Goal: Task Accomplishment & Management: Manage account settings

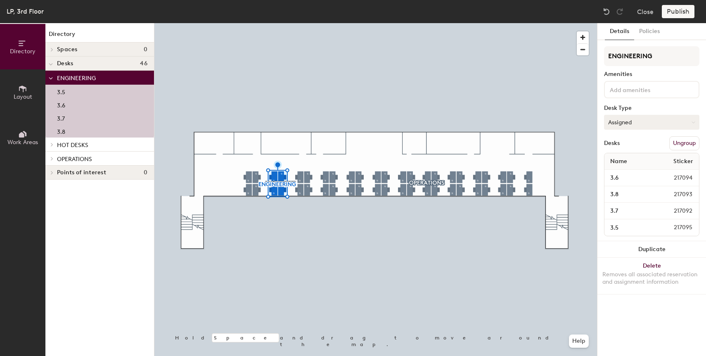
click at [642, 122] on button "Assigned" at bounding box center [651, 122] width 95 height 15
click at [632, 177] on div "Hoteled" at bounding box center [645, 172] width 83 height 12
click at [248, 23] on div at bounding box center [375, 23] width 442 height 0
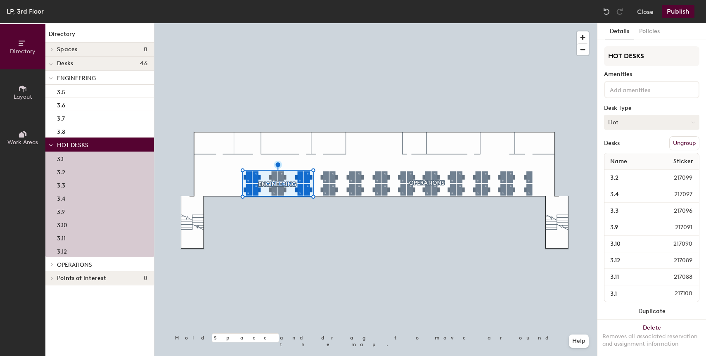
click at [616, 123] on button "Hot" at bounding box center [651, 122] width 95 height 15
click at [624, 173] on div "Hoteled" at bounding box center [645, 172] width 83 height 12
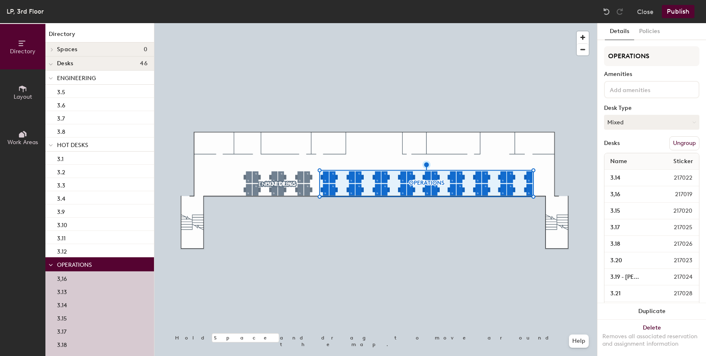
click at [294, 23] on div at bounding box center [375, 23] width 442 height 0
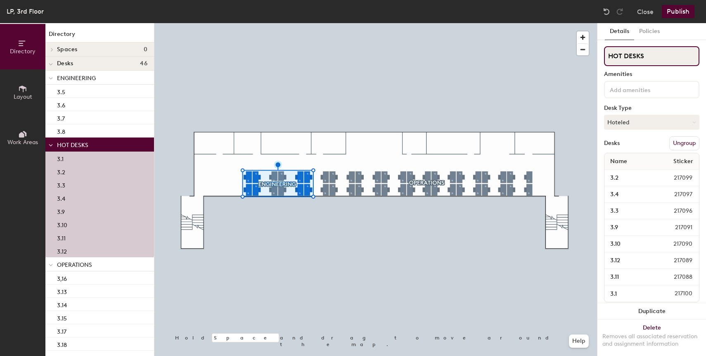
click at [635, 56] on input "HOT DESKS" at bounding box center [651, 56] width 95 height 20
click at [681, 13] on button "Publish" at bounding box center [677, 11] width 33 height 13
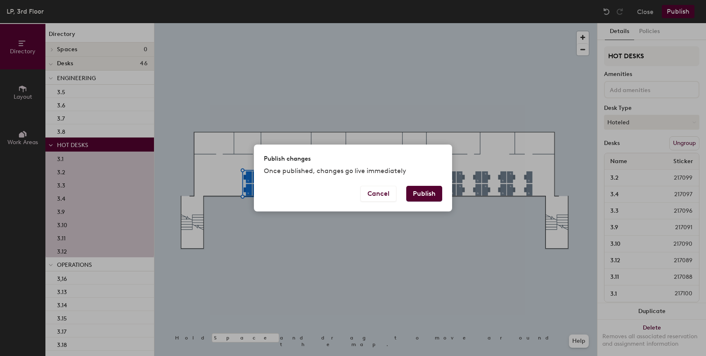
click at [435, 187] on button "Publish" at bounding box center [424, 194] width 36 height 16
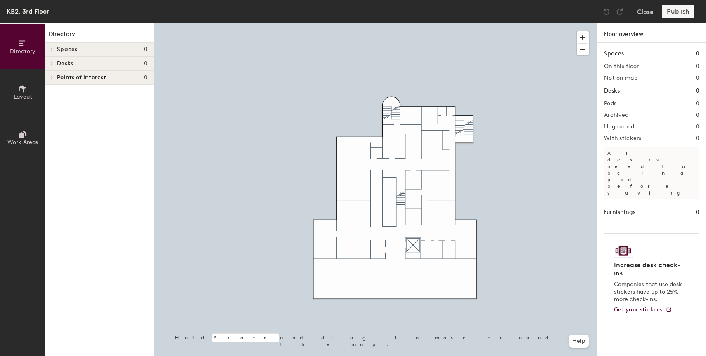
click at [28, 44] on button "Directory" at bounding box center [22, 46] width 45 height 45
click at [26, 88] on icon at bounding box center [22, 88] width 9 height 9
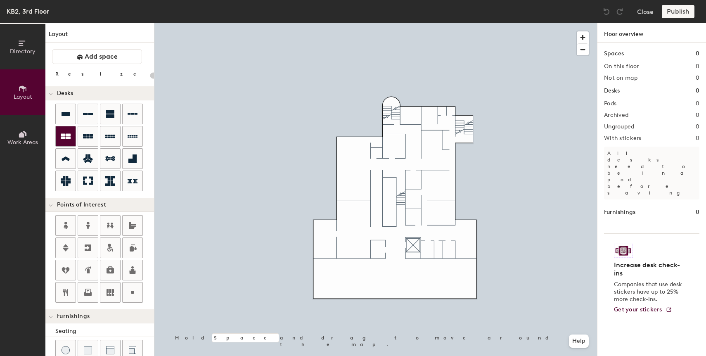
click at [61, 138] on icon at bounding box center [66, 136] width 10 height 5
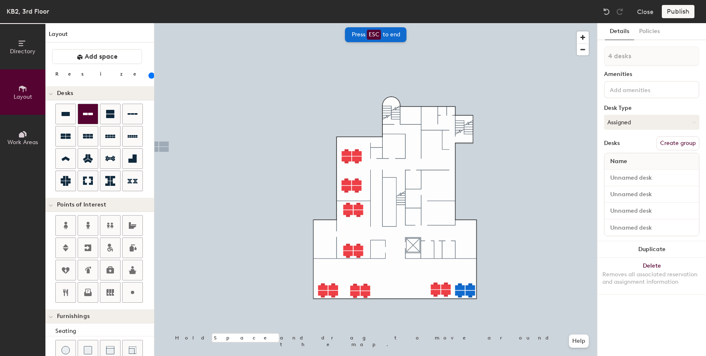
click at [93, 112] on div at bounding box center [88, 114] width 20 height 20
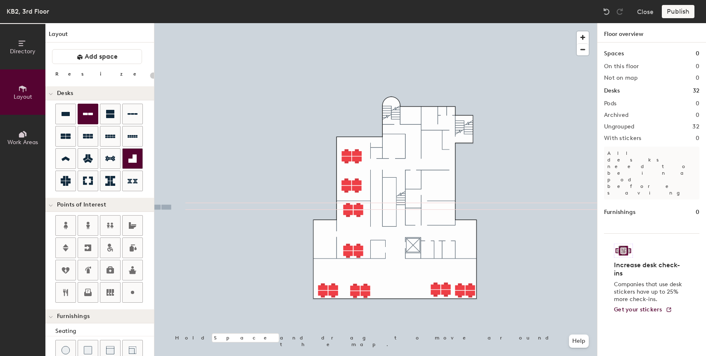
drag, startPoint x: 66, startPoint y: 118, endPoint x: 137, endPoint y: 164, distance: 85.2
click at [66, 118] on icon at bounding box center [66, 114] width 10 height 10
click at [319, 23] on div at bounding box center [375, 23] width 442 height 0
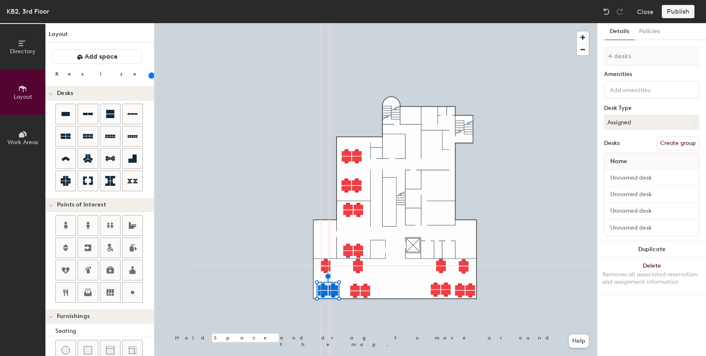
type input "160"
type input "1 desk"
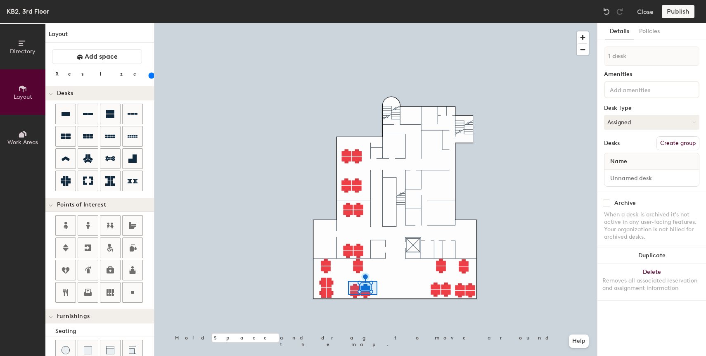
type input "160"
type input "4 desks"
click at [433, 23] on div at bounding box center [375, 23] width 442 height 0
type input "160"
type input "1 desk"
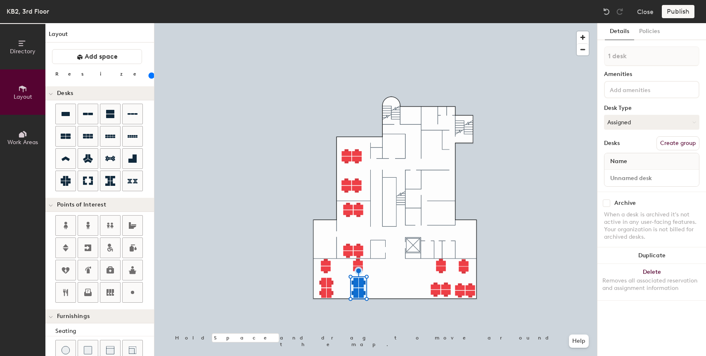
click at [429, 23] on div at bounding box center [375, 23] width 442 height 0
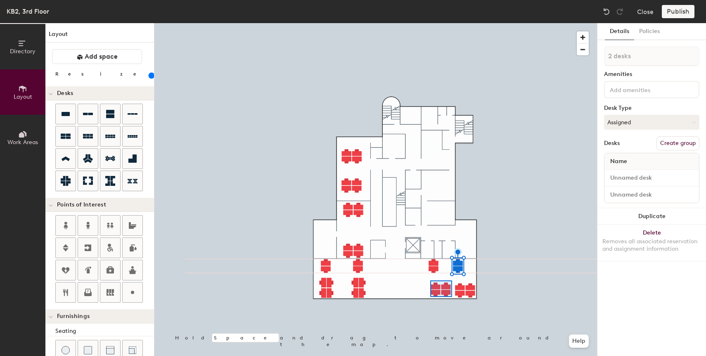
type input "160"
type input "4 desks"
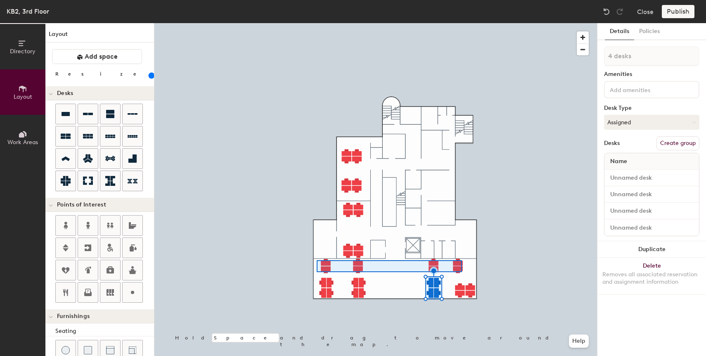
type input "160"
type input "8 desks"
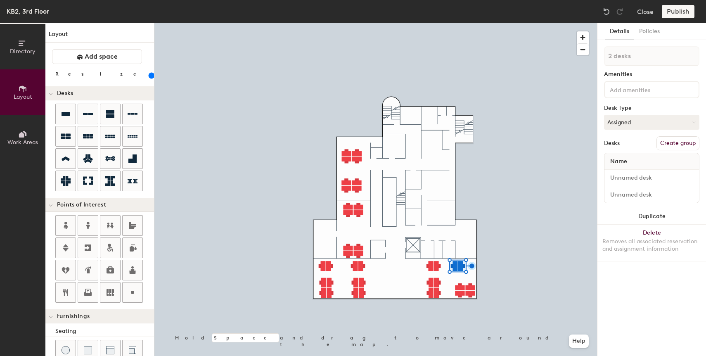
type input "160"
type input "1 desk"
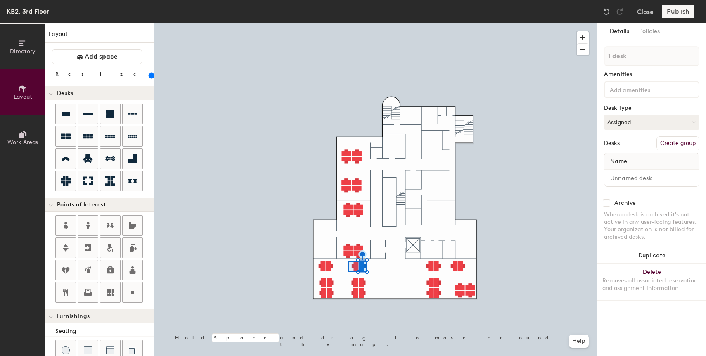
type input "160"
type input "2 desks"
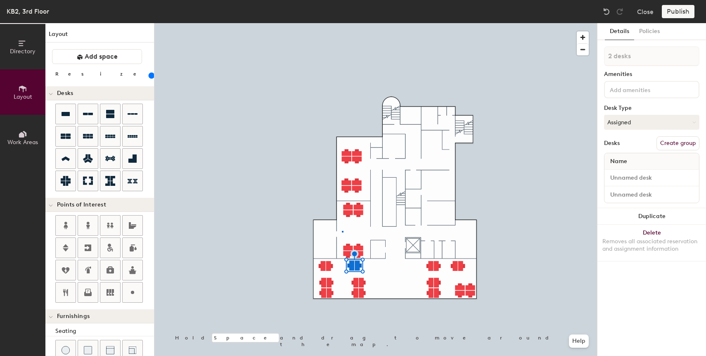
click at [342, 23] on div at bounding box center [375, 23] width 442 height 0
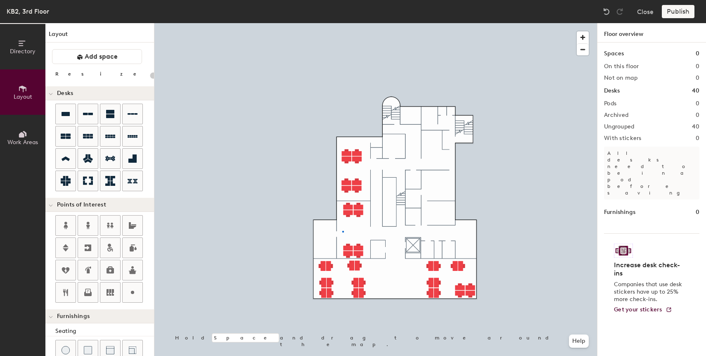
click at [342, 23] on div at bounding box center [375, 23] width 442 height 0
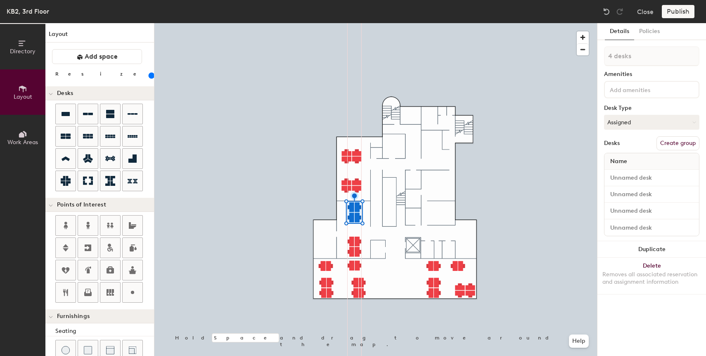
click at [349, 23] on div at bounding box center [375, 23] width 442 height 0
type input "160"
type input "1 desk"
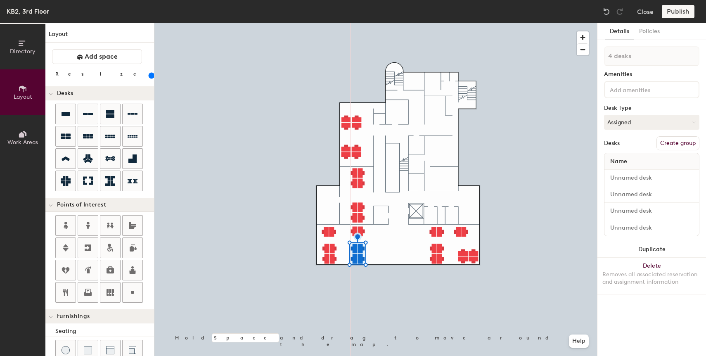
type input "160"
type input "1 desk"
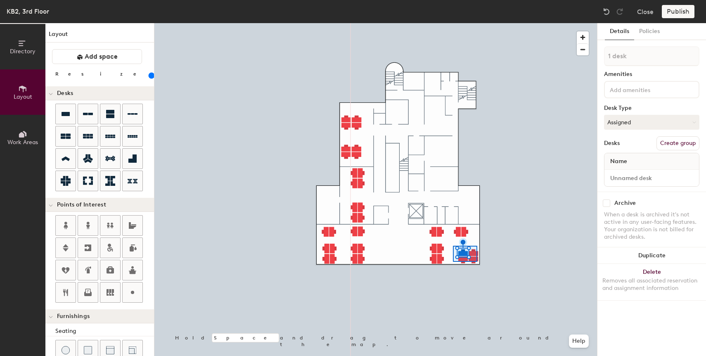
type input "160"
type input "4 desks"
click at [527, 23] on div at bounding box center [375, 23] width 442 height 0
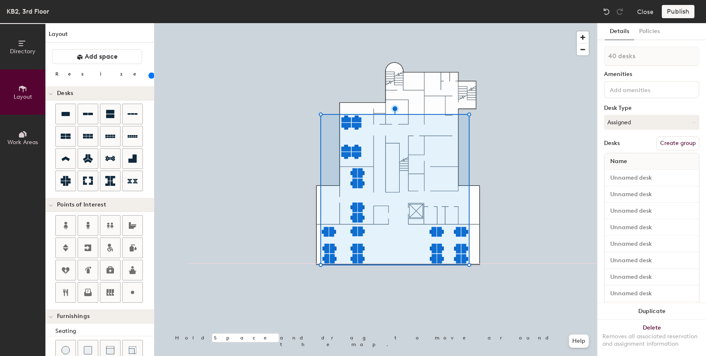
click at [688, 143] on button "Create group" at bounding box center [677, 143] width 43 height 14
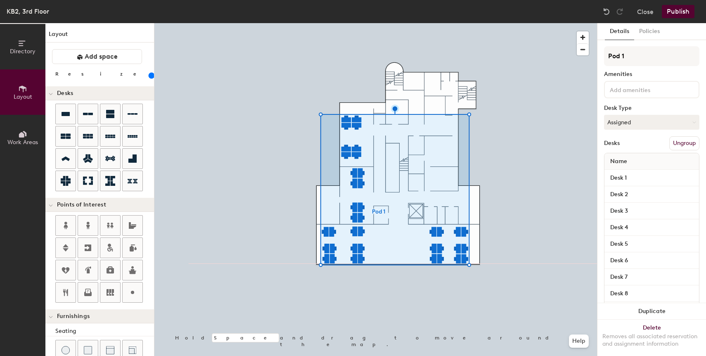
click at [680, 14] on button "Publish" at bounding box center [677, 11] width 33 height 13
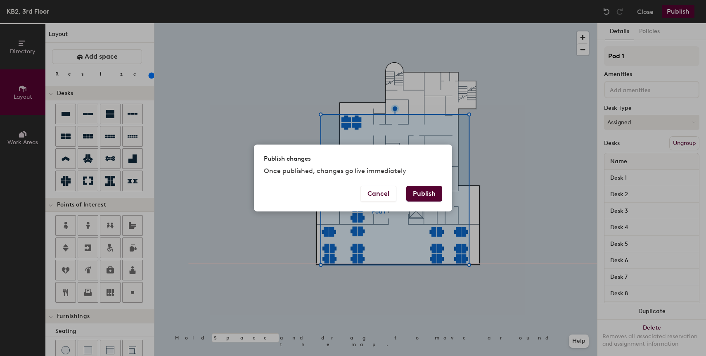
click at [430, 193] on button "Publish" at bounding box center [424, 194] width 36 height 16
type input "20"
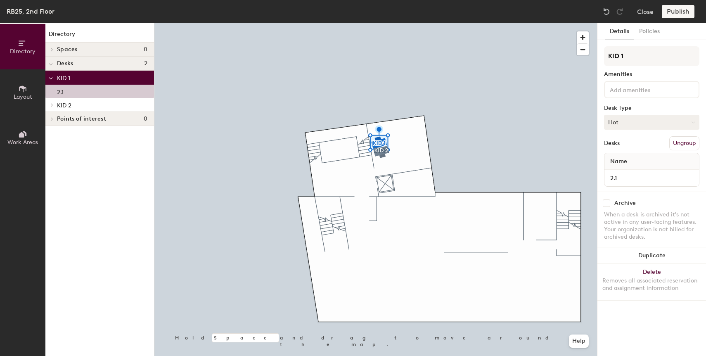
click at [668, 125] on button "Hot" at bounding box center [651, 122] width 95 height 15
drag, startPoint x: 625, startPoint y: 175, endPoint x: 597, endPoint y: 170, distance: 28.2
click at [625, 175] on div "Hoteled" at bounding box center [645, 172] width 83 height 12
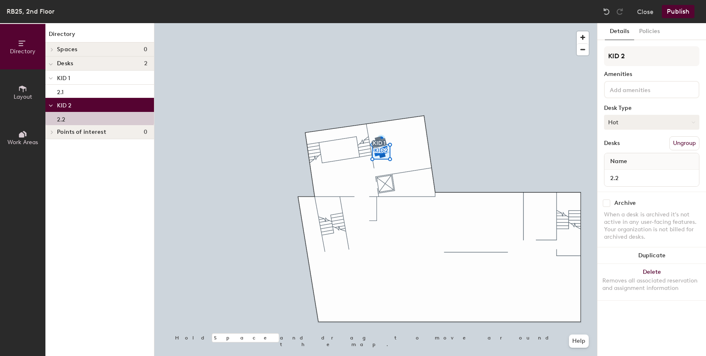
click at [673, 128] on button "Hot" at bounding box center [651, 122] width 95 height 15
click at [628, 172] on div "Hoteled" at bounding box center [645, 172] width 83 height 12
click at [678, 12] on button "Publish" at bounding box center [677, 11] width 33 height 13
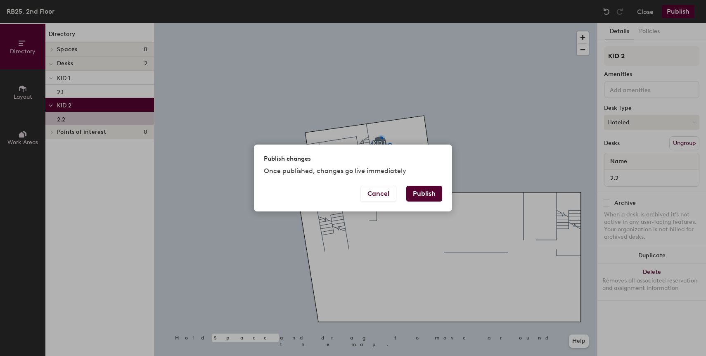
drag, startPoint x: 425, startPoint y: 190, endPoint x: 531, endPoint y: 333, distance: 177.3
click at [425, 191] on button "Publish" at bounding box center [424, 194] width 36 height 16
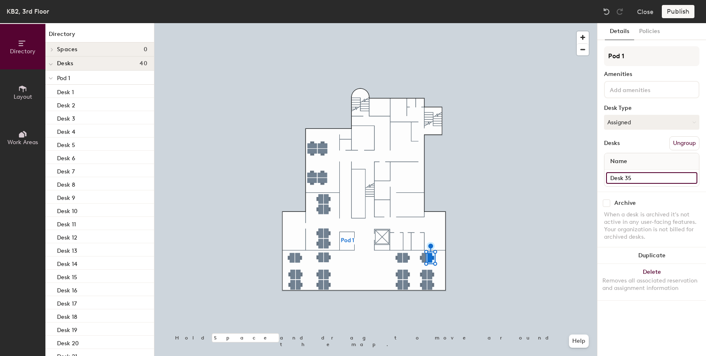
click at [635, 180] on input "Desk 35" at bounding box center [651, 178] width 91 height 12
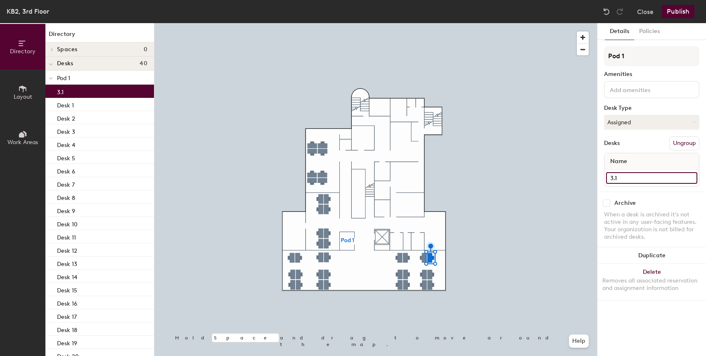
type input "3.1"
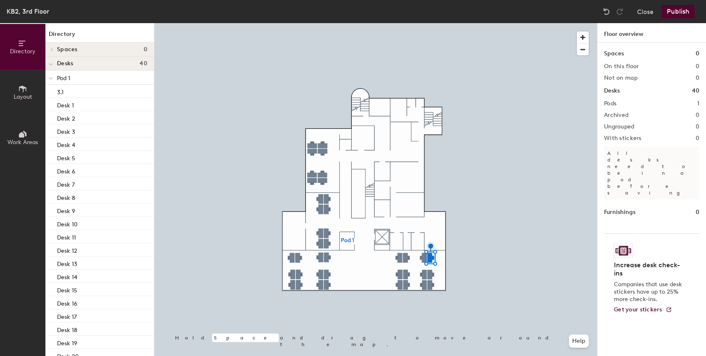
click at [422, 23] on div at bounding box center [375, 23] width 442 height 0
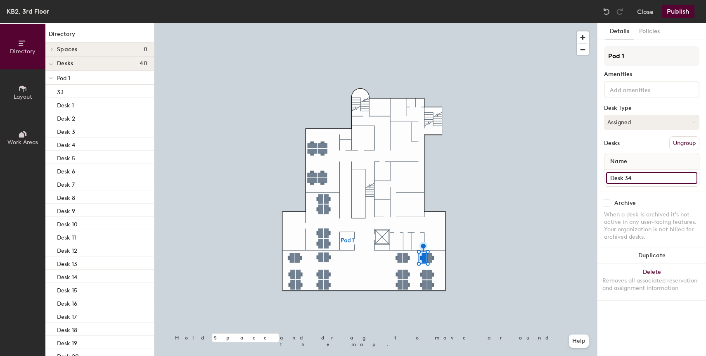
click at [625, 178] on input "Desk 34" at bounding box center [651, 178] width 91 height 12
type input "3.2"
click at [645, 176] on input "Desk 29" at bounding box center [651, 178] width 91 height 12
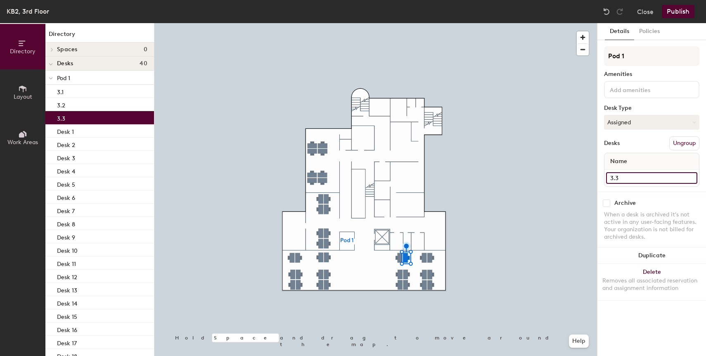
click at [620, 177] on input "3.3" at bounding box center [651, 178] width 91 height 12
type input "3.3"
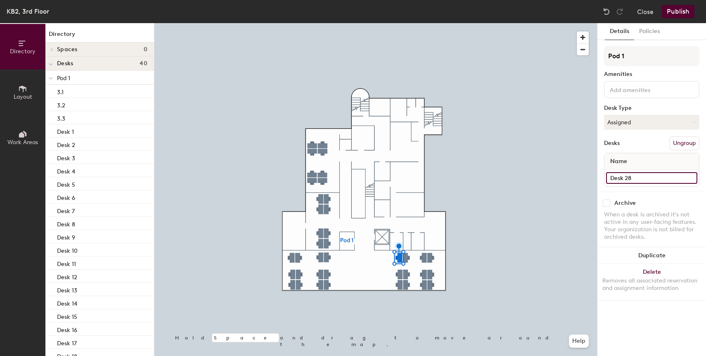
click at [640, 175] on input "Desk 28" at bounding box center [651, 178] width 91 height 12
paste input "3.3"
type input "3.4"
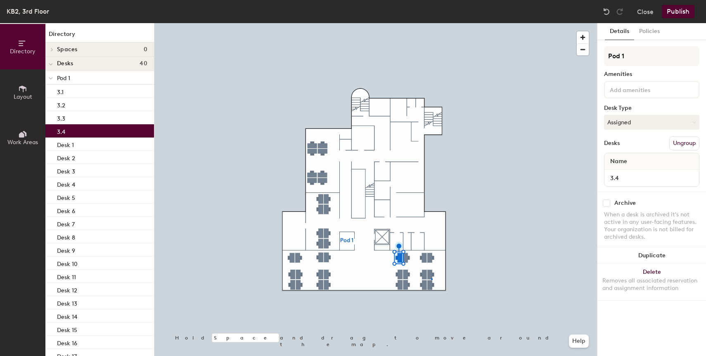
click at [432, 23] on div at bounding box center [375, 23] width 442 height 0
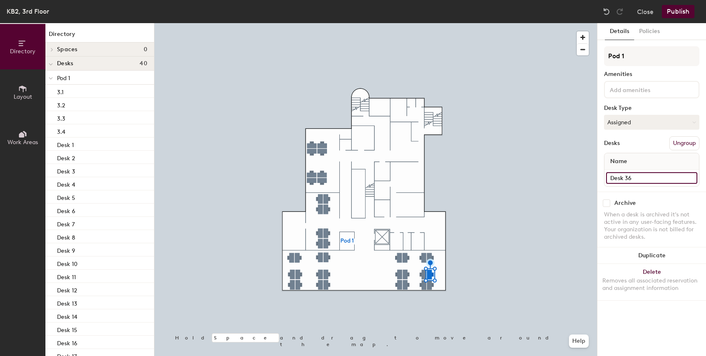
click at [646, 174] on input "Desk 36" at bounding box center [651, 178] width 91 height 12
paste input "3.3"
type input "3.5"
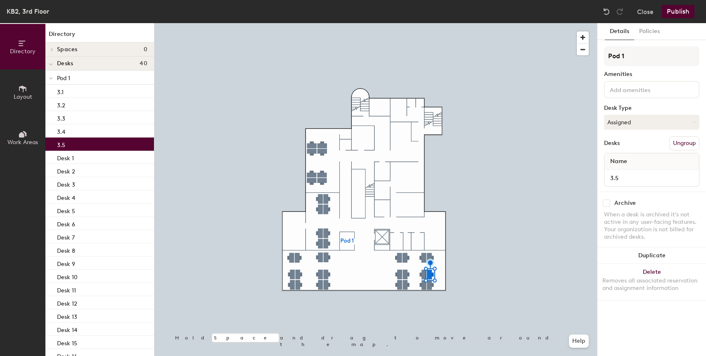
click at [428, 23] on div at bounding box center [375, 23] width 442 height 0
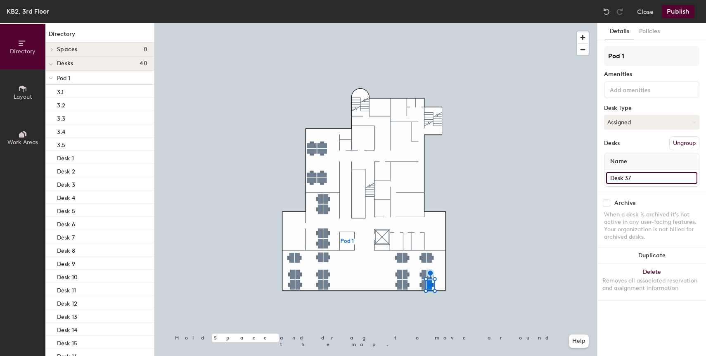
click at [647, 178] on input "Desk 37" at bounding box center [651, 178] width 91 height 12
paste input "3.3"
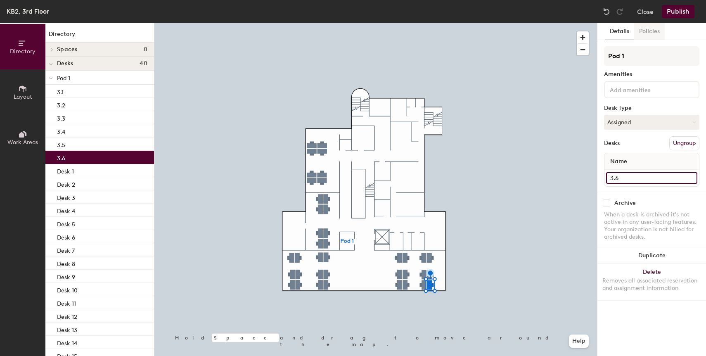
type input "3.6"
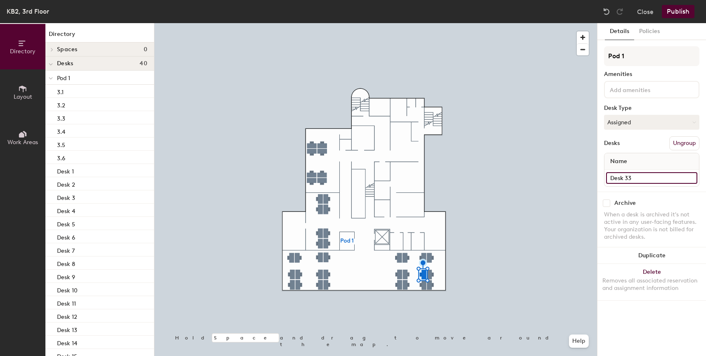
click at [646, 176] on input "Desk 33" at bounding box center [651, 178] width 91 height 12
paste input "3."
type input "3.7"
click at [638, 177] on input "Desk 32" at bounding box center [651, 178] width 91 height 12
paste input "3.3"
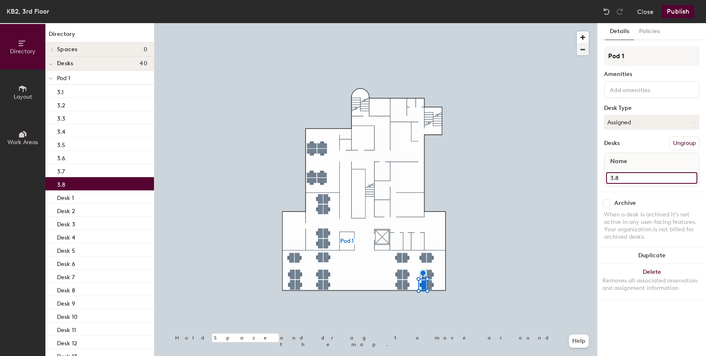
type input "3.8"
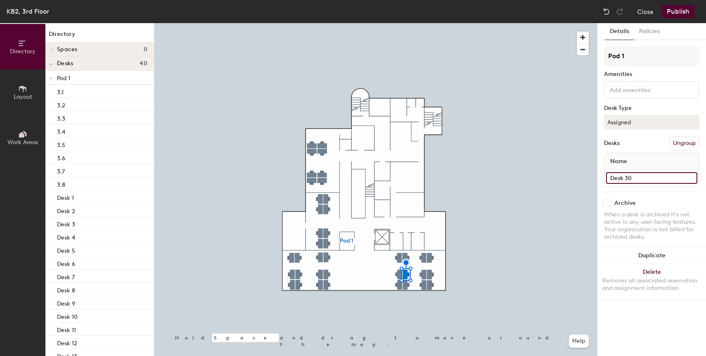
click at [637, 176] on input "Desk 30" at bounding box center [651, 178] width 91 height 12
paste input "3.3"
type input "3.9"
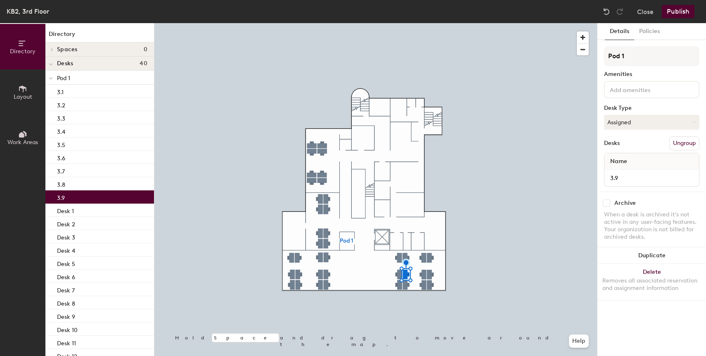
click at [406, 23] on div at bounding box center [375, 23] width 442 height 0
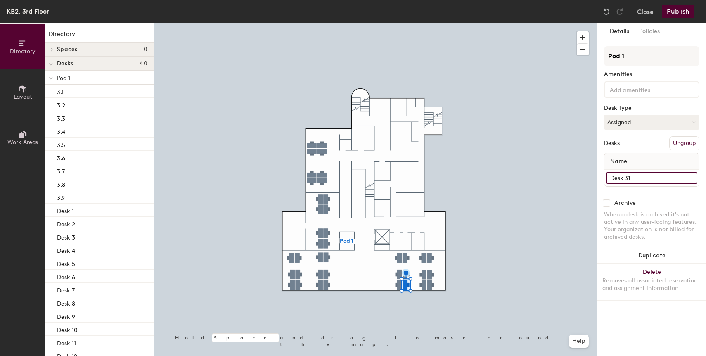
click at [652, 179] on input "Desk 31" at bounding box center [651, 178] width 91 height 12
paste input "3.3"
drag, startPoint x: 652, startPoint y: 173, endPoint x: 619, endPoint y: 176, distance: 32.7
click at [619, 176] on input "3.10" at bounding box center [651, 178] width 91 height 12
type input "3.10"
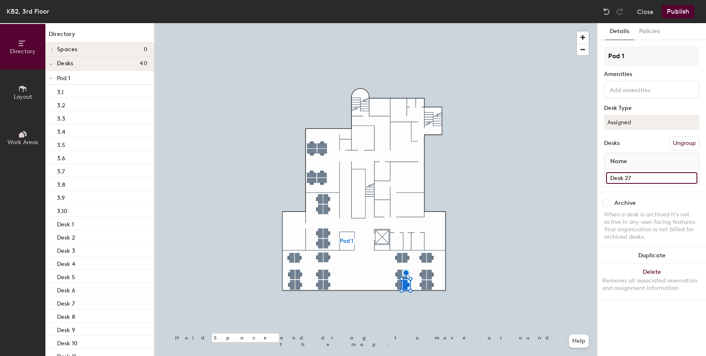
click at [637, 177] on input "Desk 27" at bounding box center [651, 178] width 91 height 12
paste input "3.10"
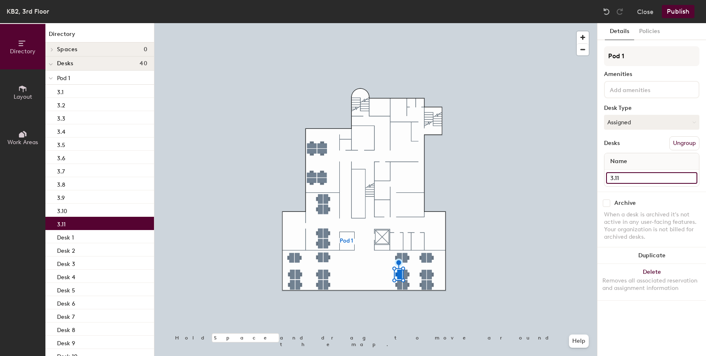
type input "3.11"
click at [396, 23] on div at bounding box center [375, 23] width 442 height 0
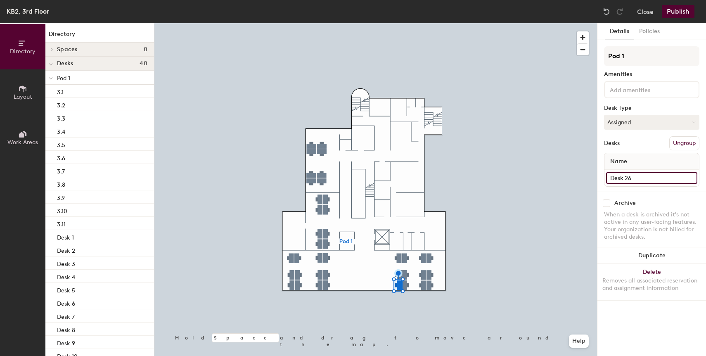
click at [647, 177] on input "Desk 26" at bounding box center [651, 178] width 91 height 12
paste input "3.10"
type input "3.12"
click at [628, 176] on input "Desk 23" at bounding box center [651, 178] width 91 height 12
paste input "3.10"
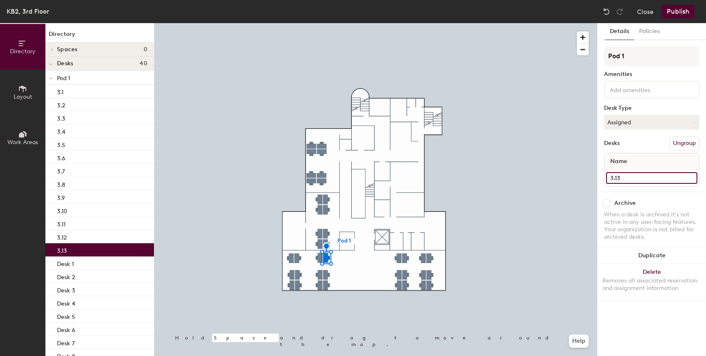
type input "3.13"
click at [634, 172] on input "Desk 14" at bounding box center [651, 178] width 91 height 12
paste input "3.10"
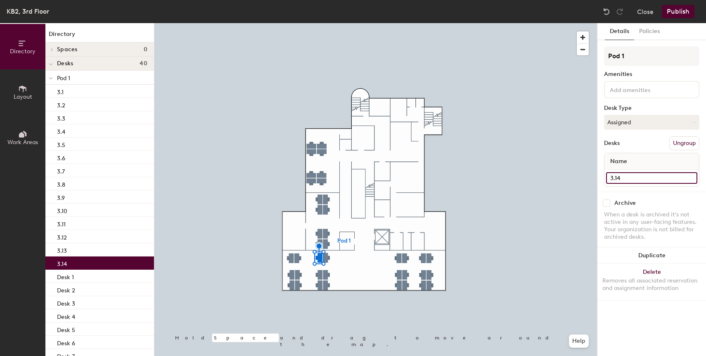
type input "3.14"
click at [296, 23] on div at bounding box center [375, 23] width 442 height 0
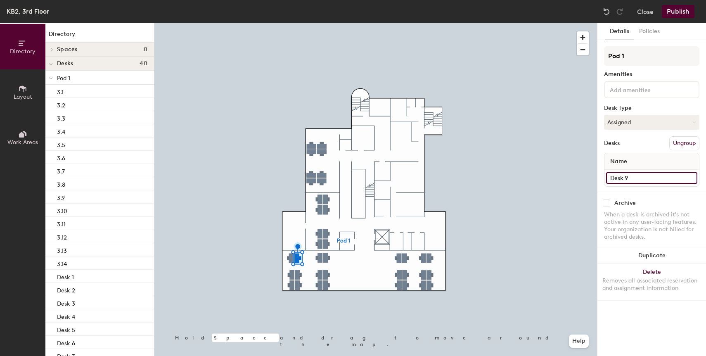
click at [630, 177] on input "Desk 9" at bounding box center [651, 178] width 91 height 12
paste input "3.10"
type input "3.15"
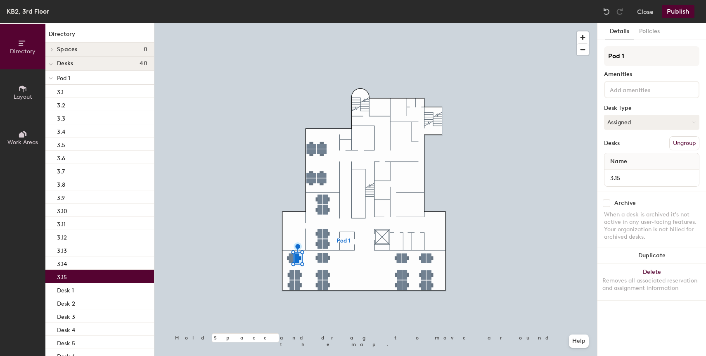
click at [288, 23] on div at bounding box center [375, 23] width 442 height 0
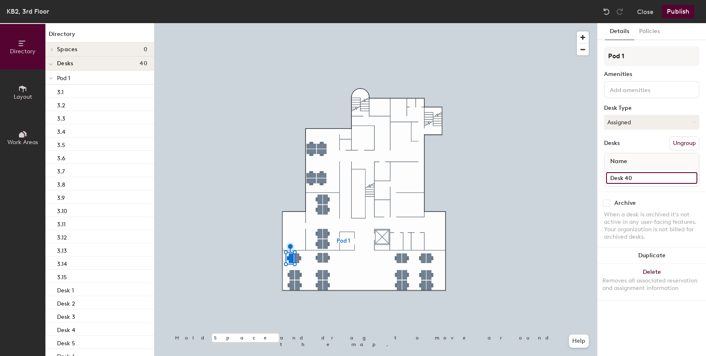
click at [657, 172] on input "Desk 40" at bounding box center [651, 178] width 91 height 12
paste input "3.1"
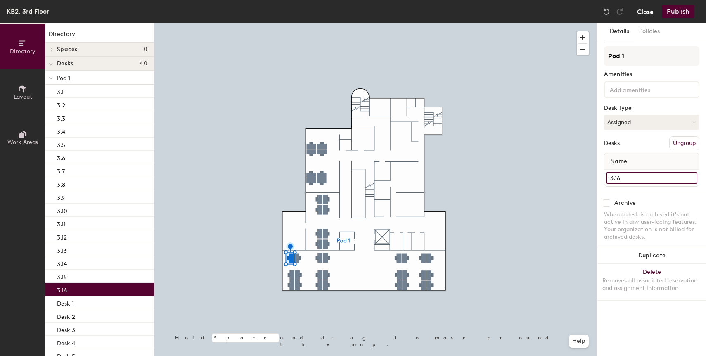
type input "3.16"
click at [316, 23] on div at bounding box center [375, 23] width 442 height 0
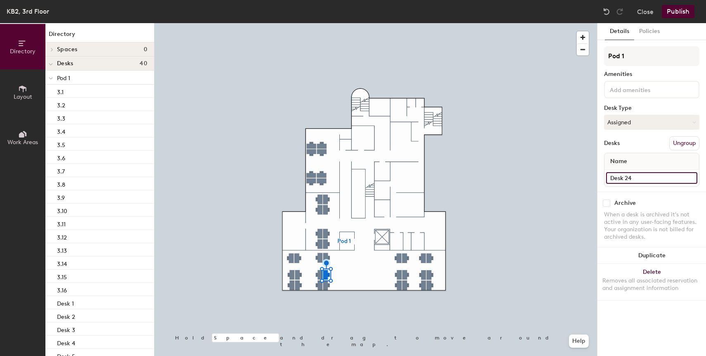
click at [638, 176] on input "Desk 24" at bounding box center [651, 178] width 91 height 12
paste input "3.10"
type input "3.17"
click at [655, 178] on input "Desk 25" at bounding box center [651, 178] width 91 height 12
paste input "3.10"
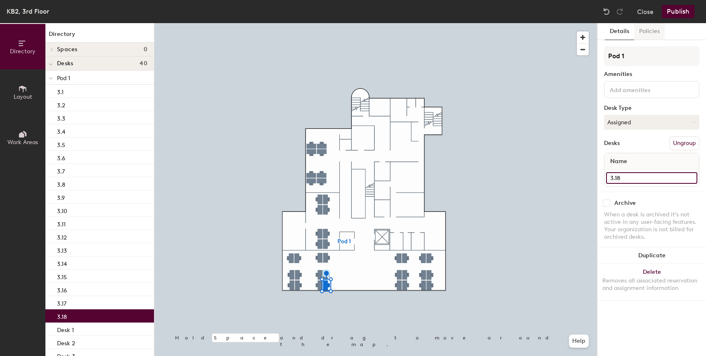
type input "3.18"
click at [319, 23] on div at bounding box center [375, 23] width 442 height 0
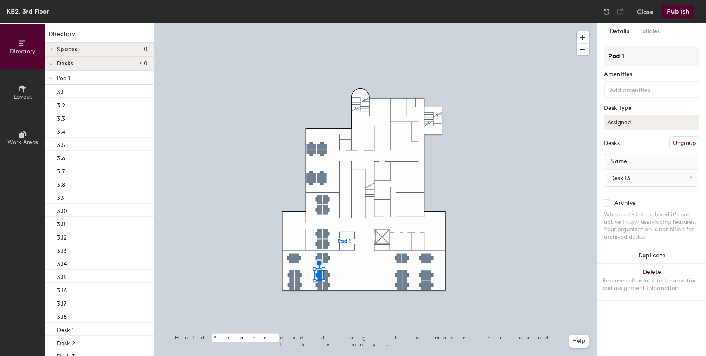
drag, startPoint x: 635, startPoint y: 185, endPoint x: 636, endPoint y: 180, distance: 4.7
click at [635, 184] on div "Desk 13" at bounding box center [651, 178] width 94 height 17
click at [637, 178] on input "Desk 13" at bounding box center [651, 178] width 91 height 12
paste input "3.10"
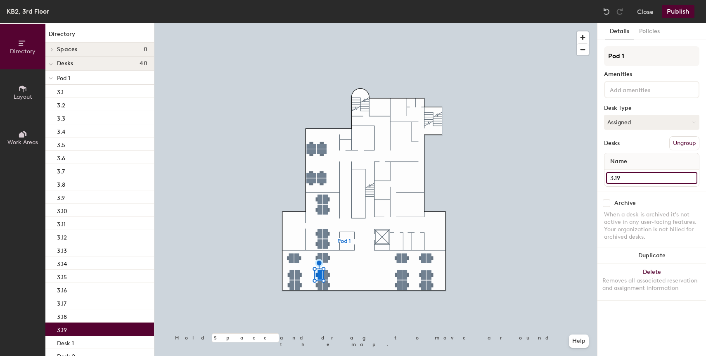
type input "3.19"
click at [319, 23] on div at bounding box center [375, 23] width 442 height 0
click at [634, 178] on input "Desk 12" at bounding box center [651, 178] width 91 height 12
paste input "3.10"
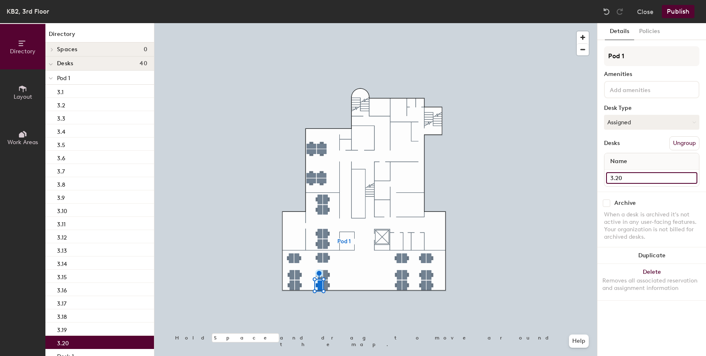
click at [641, 180] on input "3.20" at bounding box center [651, 178] width 91 height 12
type input "3.20"
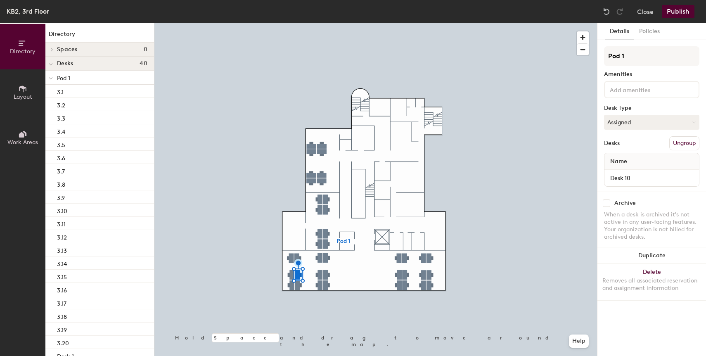
click at [627, 170] on div "Name Desk 10" at bounding box center [651, 170] width 95 height 34
click at [627, 176] on input "Desk 10" at bounding box center [651, 178] width 91 height 12
paste input "3.2"
type input "3.21"
click at [638, 177] on input "Desk 11" at bounding box center [651, 178] width 91 height 12
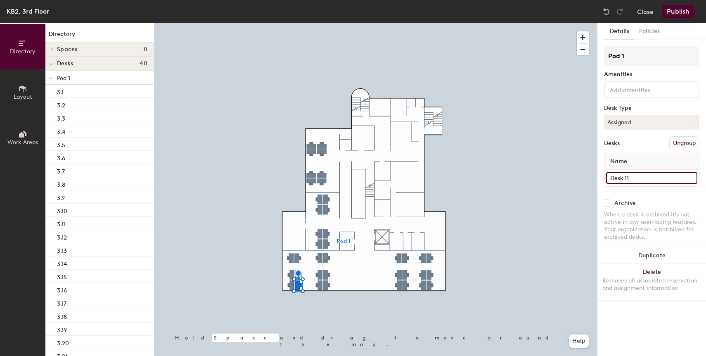
paste input "3.20"
type input "3.22"
click at [639, 179] on input "Desk 39" at bounding box center [651, 178] width 91 height 12
paste input "3.20"
type input "3.23"
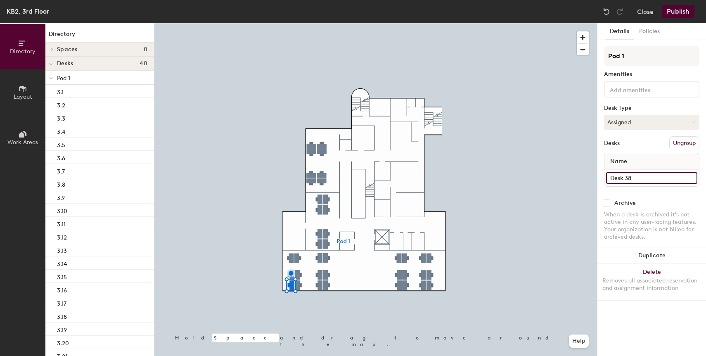
click at [648, 179] on input "Desk 38" at bounding box center [651, 178] width 91 height 12
paste input "3.20"
type input "3.24"
click at [325, 23] on div at bounding box center [375, 23] width 442 height 0
click at [614, 181] on input "Desk 21" at bounding box center [651, 178] width 91 height 12
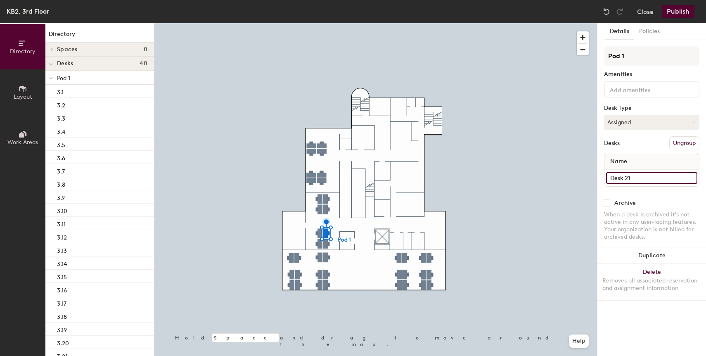
paste input "3.20"
type input "3.25"
click at [633, 177] on input "Desk 22" at bounding box center [651, 178] width 91 height 12
paste input "3.20"
type input "3.26"
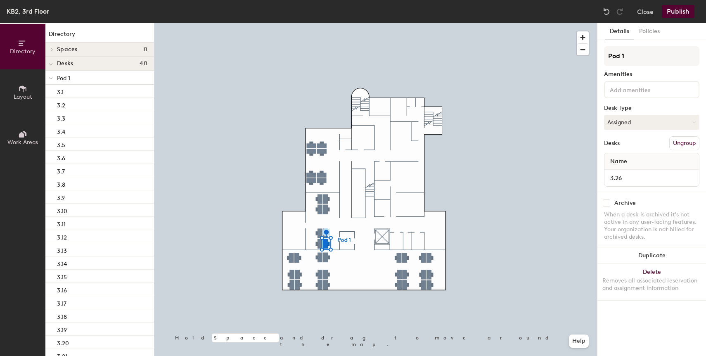
click at [320, 23] on div at bounding box center [375, 23] width 442 height 0
click at [630, 178] on input "Desk 16" at bounding box center [651, 178] width 91 height 12
paste input "3.20"
type input "3.27"
click at [636, 172] on input "Desk 15" at bounding box center [651, 178] width 91 height 12
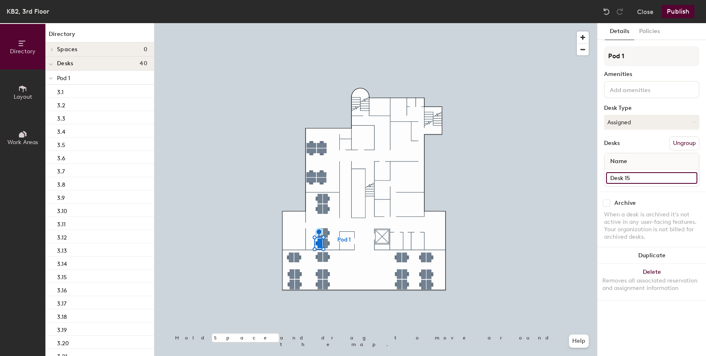
paste input "3.20"
type input "3.28"
click at [631, 177] on input "Desk 20" at bounding box center [651, 178] width 91 height 12
paste input "3."
type input "3.29"
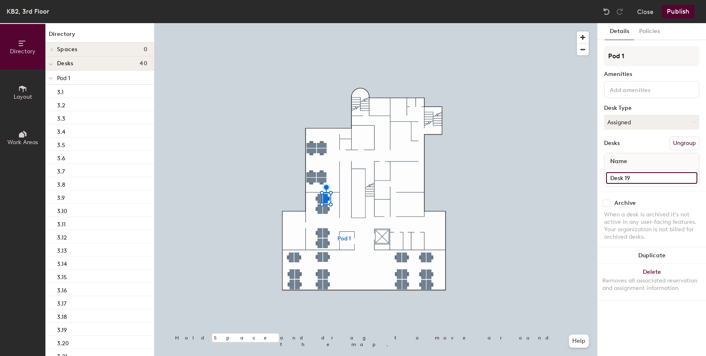
click at [647, 175] on input "Desk 19" at bounding box center [651, 178] width 91 height 12
paste input "3.20"
click at [647, 175] on input "3.30" at bounding box center [651, 178] width 91 height 12
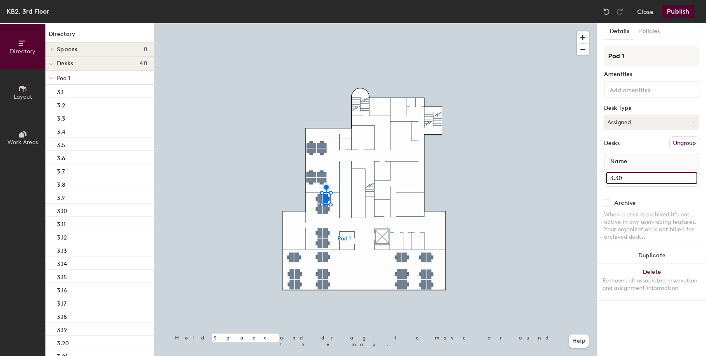
type input "3.30"
click at [317, 23] on div at bounding box center [375, 23] width 442 height 0
click at [627, 176] on input "Desk 17" at bounding box center [651, 178] width 91 height 12
paste input "3.30"
type input "3.31"
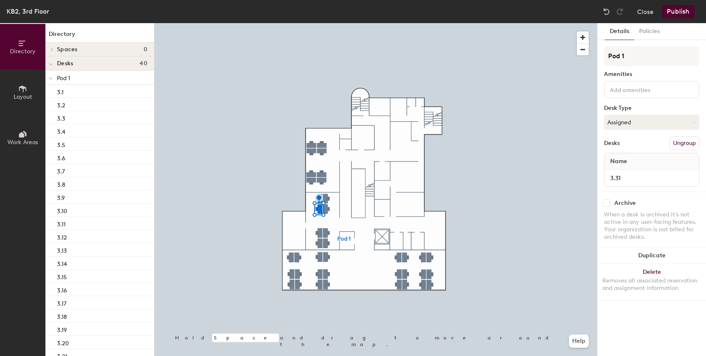
click at [305, 23] on div at bounding box center [375, 23] width 442 height 0
click at [631, 180] on input "Desk 18" at bounding box center [651, 178] width 91 height 12
paste input "3.30"
type input "3.32"
click at [640, 179] on input "Desk 7" at bounding box center [651, 178] width 91 height 12
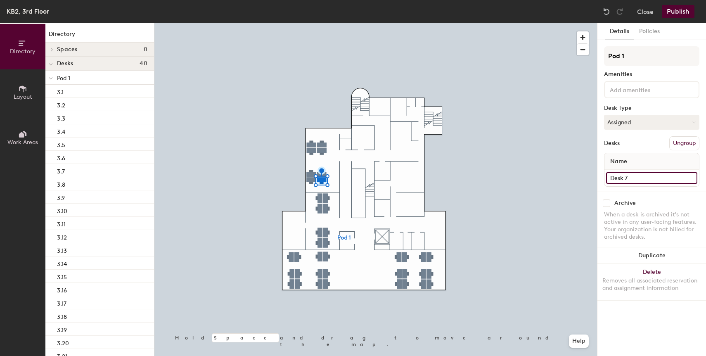
paste input "3.30"
type input "3.33"
click at [308, 23] on div at bounding box center [375, 23] width 442 height 0
click at [649, 175] on input "Desk 8" at bounding box center [651, 178] width 91 height 12
paste input "3.30"
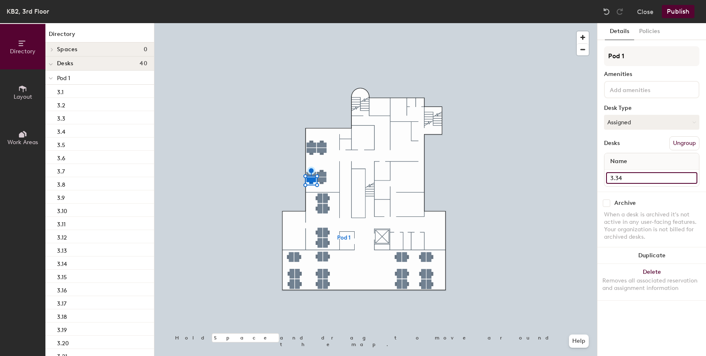
type input "3.34"
click at [324, 23] on div at bounding box center [375, 23] width 442 height 0
click at [645, 175] on input "Desk 6" at bounding box center [651, 178] width 91 height 12
paste input "3.30"
type input "3.35"
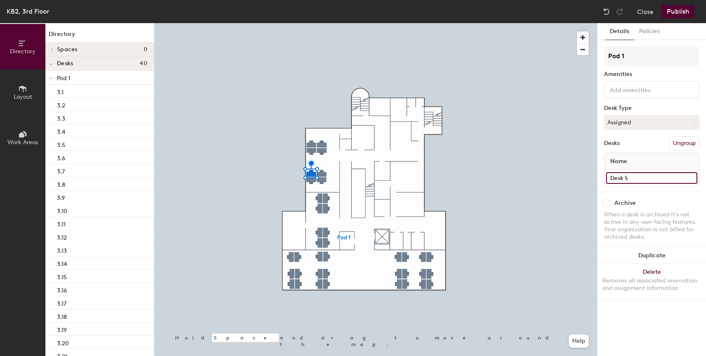
click at [636, 177] on input "Desk 5" at bounding box center [651, 178] width 91 height 12
paste input "3.30"
type input "3.36"
click at [324, 23] on div at bounding box center [375, 23] width 442 height 0
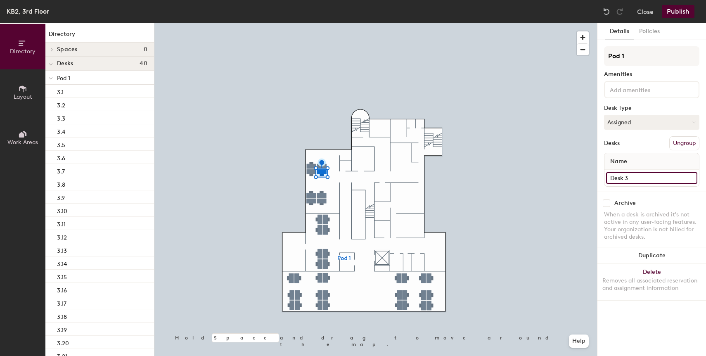
click at [638, 181] on input "Desk 3" at bounding box center [651, 178] width 91 height 12
paste input "3.30"
type input "3.37"
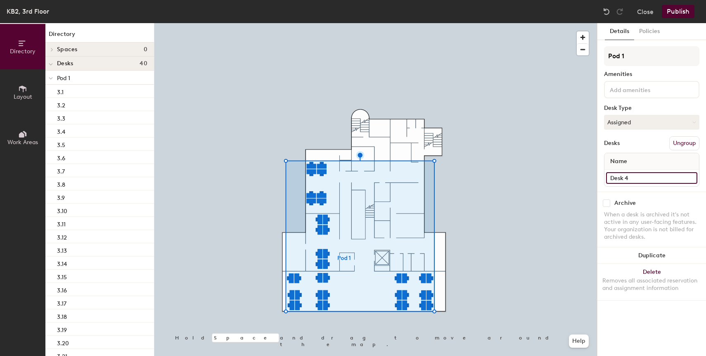
click at [653, 178] on input "Desk 4" at bounding box center [651, 178] width 91 height 12
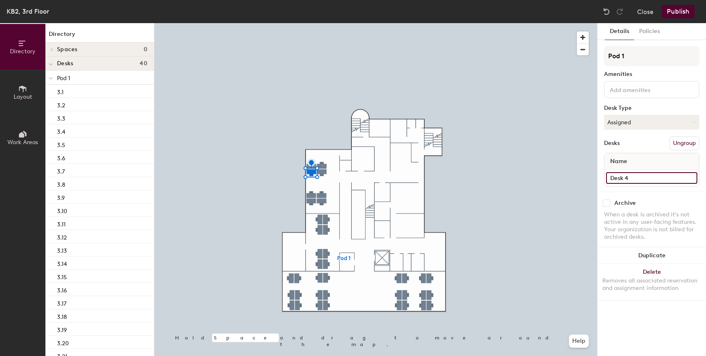
paste input "3.30"
type input "3.38"
click at [329, 23] on div at bounding box center [375, 23] width 442 height 0
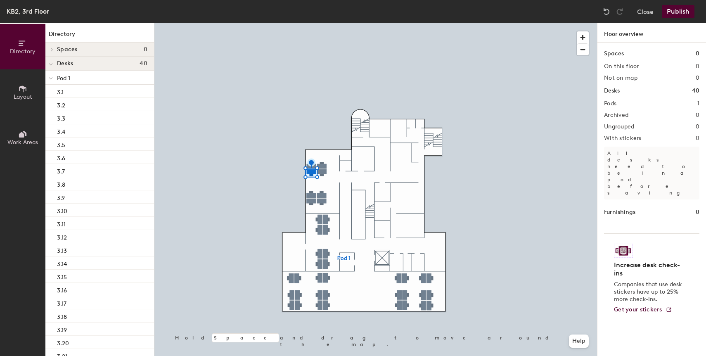
click at [324, 23] on div at bounding box center [375, 23] width 442 height 0
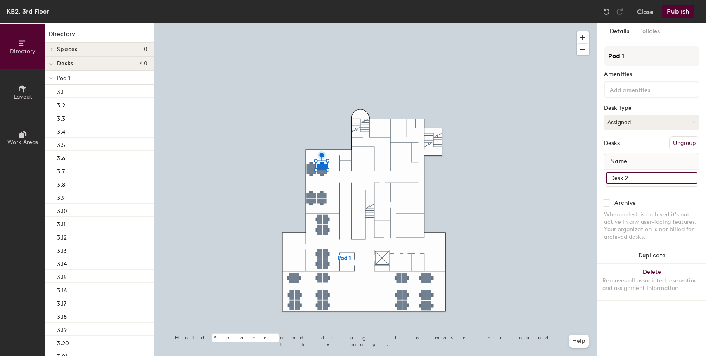
click at [655, 177] on input "Desk 2" at bounding box center [651, 178] width 91 height 12
paste input "3.30"
type input "3.39"
click at [633, 181] on input "Desk 1" at bounding box center [651, 178] width 91 height 12
paste input "3.30"
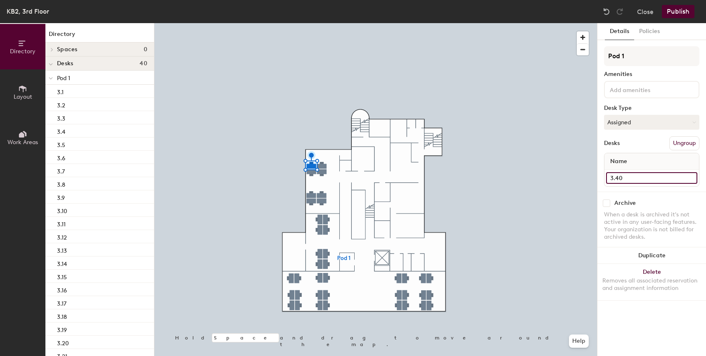
type input "3.40"
click at [501, 23] on div at bounding box center [375, 23] width 442 height 0
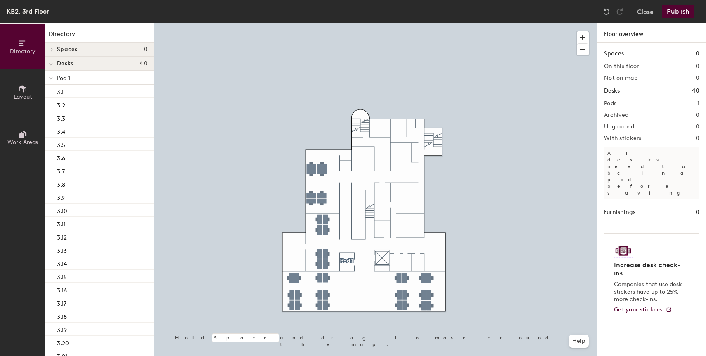
drag, startPoint x: 681, startPoint y: 11, endPoint x: 685, endPoint y: 9, distance: 4.8
click at [684, 9] on button "Publish" at bounding box center [677, 11] width 33 height 13
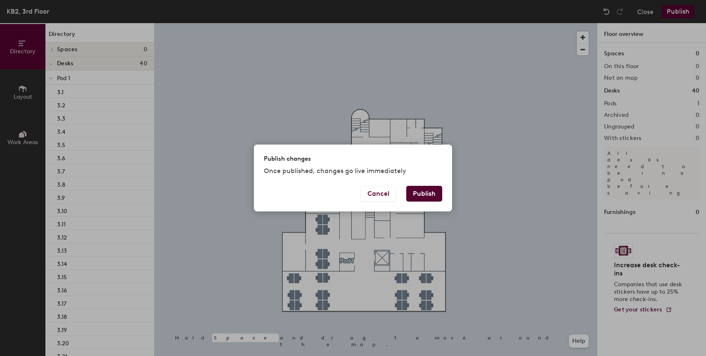
drag, startPoint x: 415, startPoint y: 191, endPoint x: 488, endPoint y: 132, distance: 94.4
click at [415, 192] on button "Publish" at bounding box center [424, 194] width 36 height 16
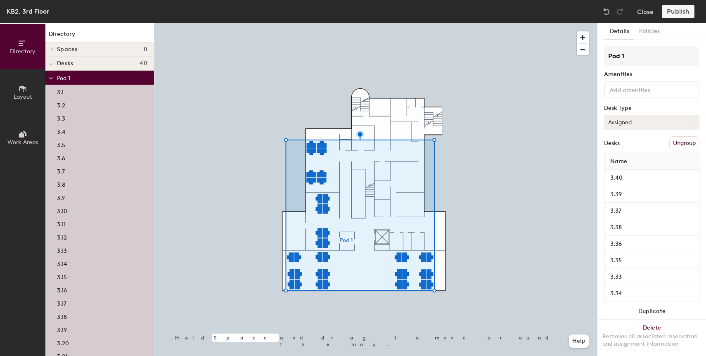
click at [658, 121] on button "Assigned" at bounding box center [651, 122] width 95 height 15
click at [631, 174] on div "Hoteled" at bounding box center [645, 172] width 83 height 12
click at [628, 54] on input "Pod 1" at bounding box center [651, 56] width 95 height 20
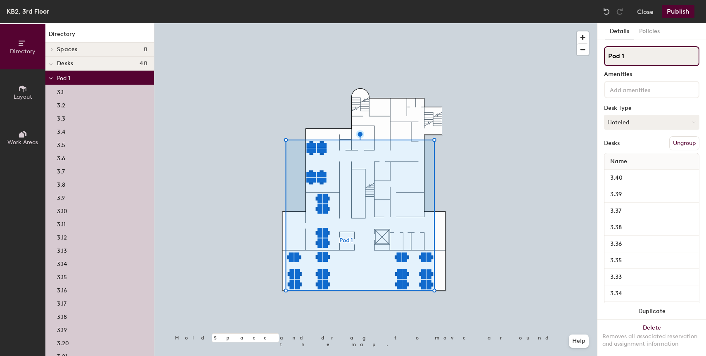
click at [628, 54] on input "Pod 1" at bounding box center [651, 56] width 95 height 20
drag, startPoint x: 641, startPoint y: 55, endPoint x: 606, endPoint y: 56, distance: 35.1
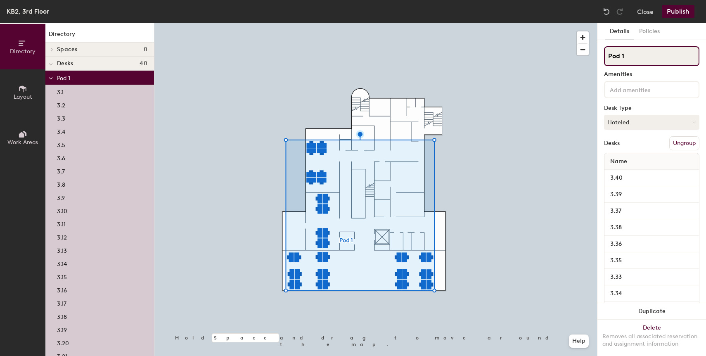
click at [606, 56] on input "Pod 1" at bounding box center [651, 56] width 95 height 20
paste input "roduct"
paste input "Engineering"
type input "Product/Engineering"
click at [677, 14] on button "Publish" at bounding box center [677, 11] width 33 height 13
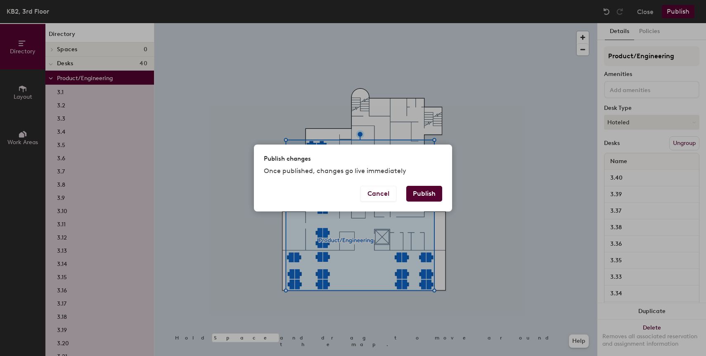
click at [428, 201] on div "Cancel Publish" at bounding box center [353, 199] width 198 height 26
click at [430, 196] on button "Publish" at bounding box center [424, 194] width 36 height 16
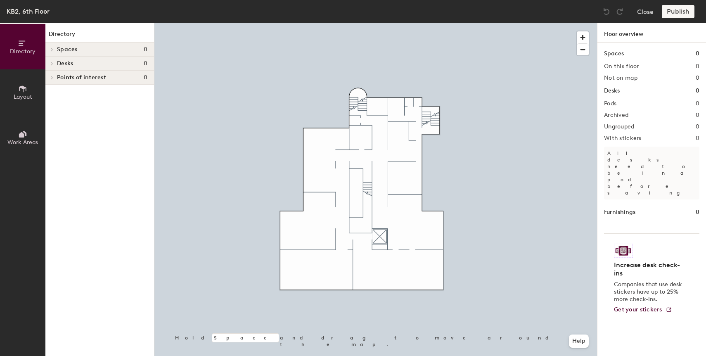
click at [14, 86] on button "Layout" at bounding box center [22, 91] width 45 height 45
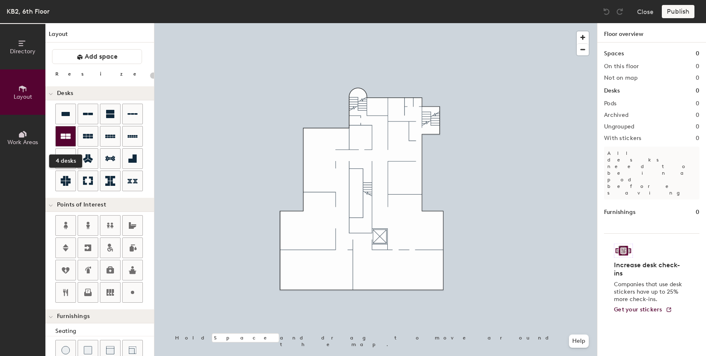
drag, startPoint x: 64, startPoint y: 130, endPoint x: 68, endPoint y: 134, distance: 5.3
click at [64, 130] on div at bounding box center [66, 136] width 20 height 20
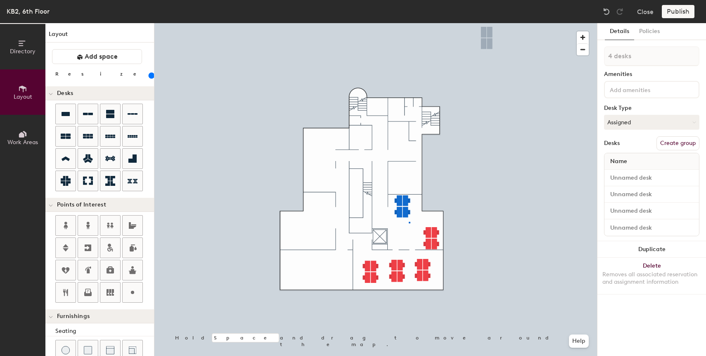
click at [409, 23] on div at bounding box center [375, 23] width 442 height 0
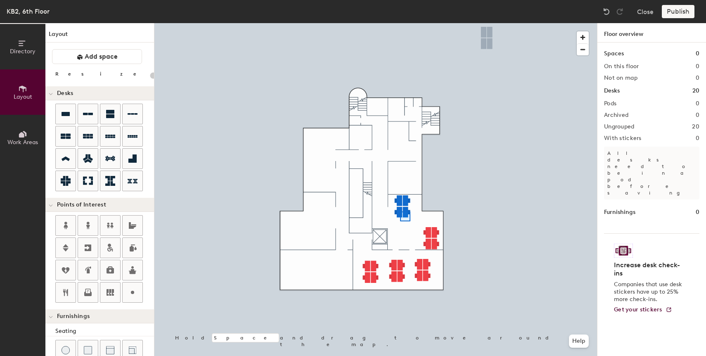
click at [400, 23] on div at bounding box center [375, 23] width 442 height 0
click at [406, 23] on div at bounding box center [375, 23] width 442 height 0
type input "160"
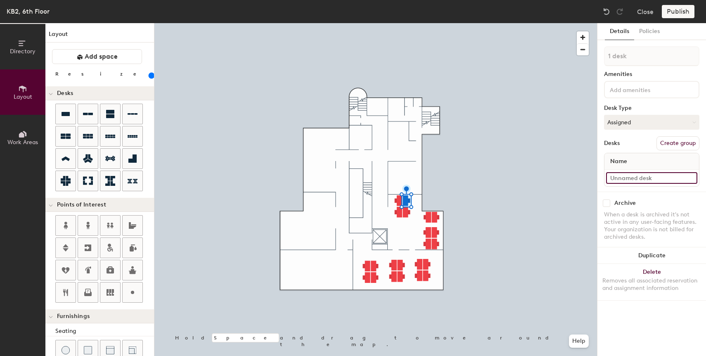
click at [621, 178] on input at bounding box center [651, 178] width 91 height 12
click at [598, 180] on div "Details Policies 1 desk Amenities Desk Type Assigned Desks Create group Name 6.…" at bounding box center [651, 189] width 109 height 333
drag, startPoint x: 642, startPoint y: 177, endPoint x: 599, endPoint y: 178, distance: 43.3
click at [599, 178] on div "Details Policies 1 desk Amenities Desk Type Assigned Desks Create group Name 6.…" at bounding box center [651, 189] width 109 height 333
type input "6.1"
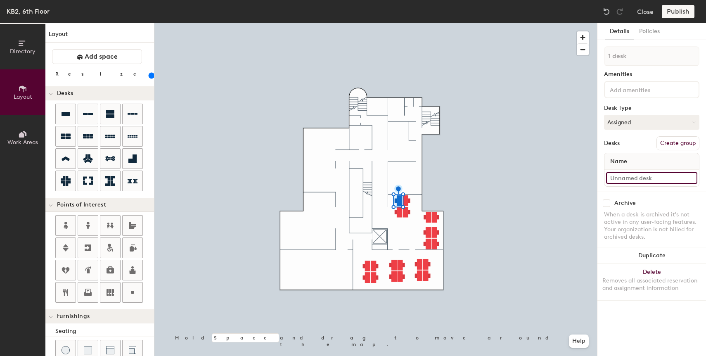
click at [634, 174] on input at bounding box center [651, 178] width 91 height 12
paste input "6.1"
type input "6.2"
click at [639, 173] on input at bounding box center [651, 178] width 91 height 12
paste input "6.1"
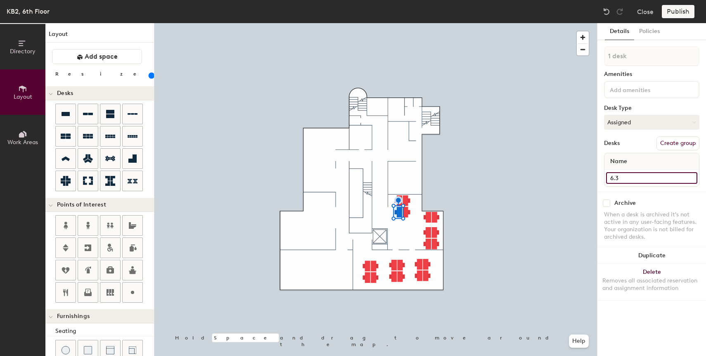
type input "6.3"
click at [643, 175] on input at bounding box center [651, 178] width 91 height 12
paste input "6.1"
type input "6.3"
click at [635, 180] on input "6.3" at bounding box center [651, 178] width 91 height 12
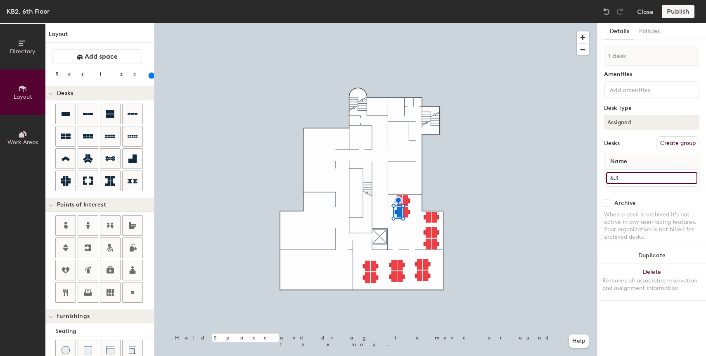
paste input "1"
type input "6.4"
click at [428, 23] on div at bounding box center [375, 23] width 442 height 0
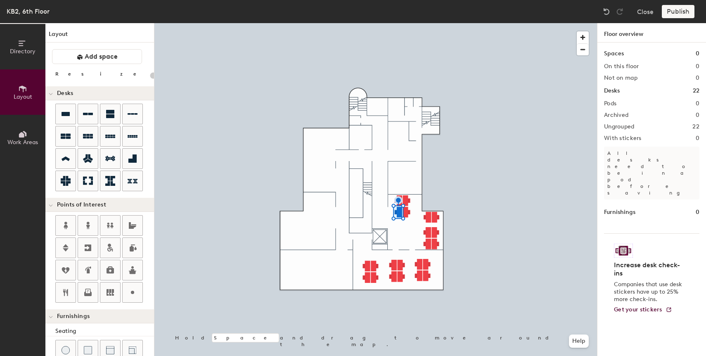
type input "160"
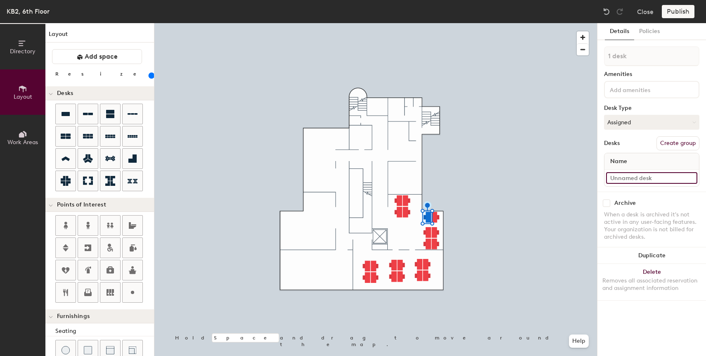
click at [638, 177] on input at bounding box center [651, 178] width 91 height 12
paste input "6.1"
type input "6.5"
click at [435, 23] on div at bounding box center [375, 23] width 442 height 0
click at [632, 181] on input at bounding box center [651, 178] width 91 height 12
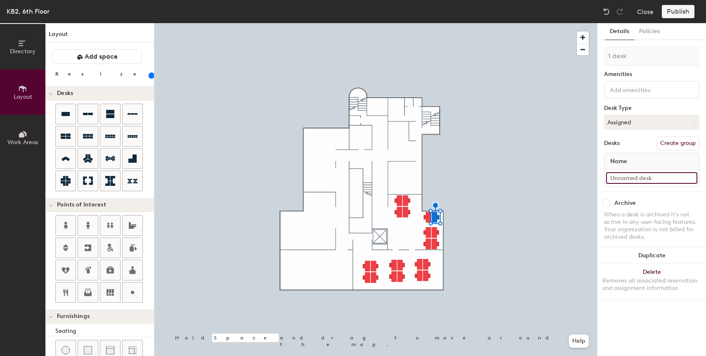
paste input "6.1"
type input "6.6"
click at [625, 178] on input at bounding box center [651, 178] width 91 height 12
paste input "6.1"
type input "6.7"
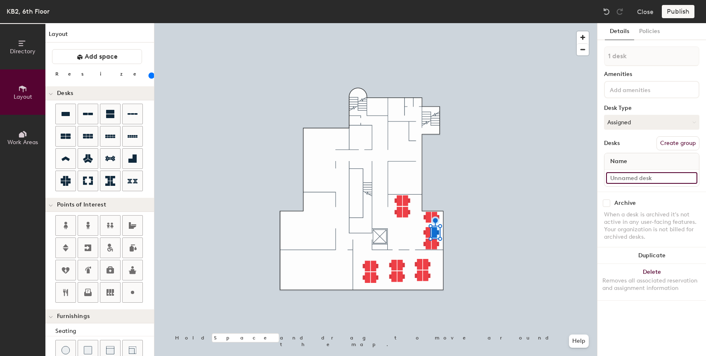
click at [624, 175] on input at bounding box center [651, 178] width 91 height 12
paste input "6.1"
type input "6.8"
click at [429, 23] on div at bounding box center [375, 23] width 442 height 0
click at [641, 178] on input at bounding box center [651, 178] width 91 height 12
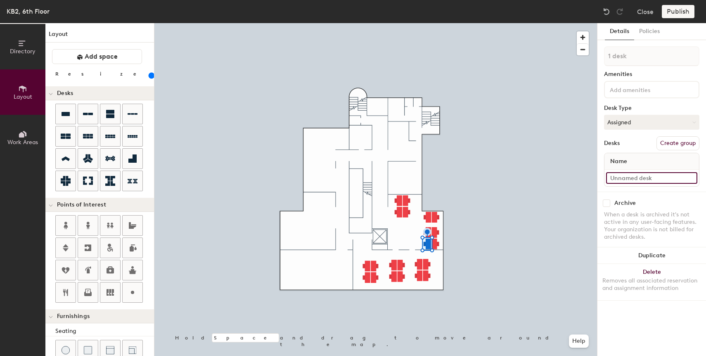
paste input "6.1"
type input "6.9"
click at [614, 181] on input at bounding box center [651, 178] width 91 height 12
paste input "6.1"
click at [613, 181] on input "6.10" at bounding box center [651, 178] width 91 height 12
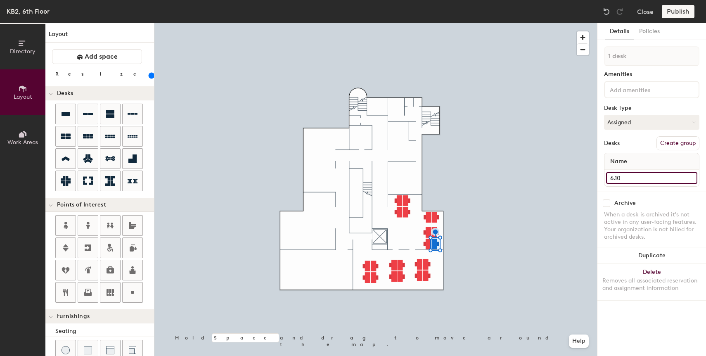
click at [613, 181] on input "6.10" at bounding box center [651, 178] width 91 height 12
type input "6.10"
click at [427, 23] on div at bounding box center [375, 23] width 442 height 0
click at [634, 177] on input at bounding box center [651, 178] width 91 height 12
paste input "6.10"
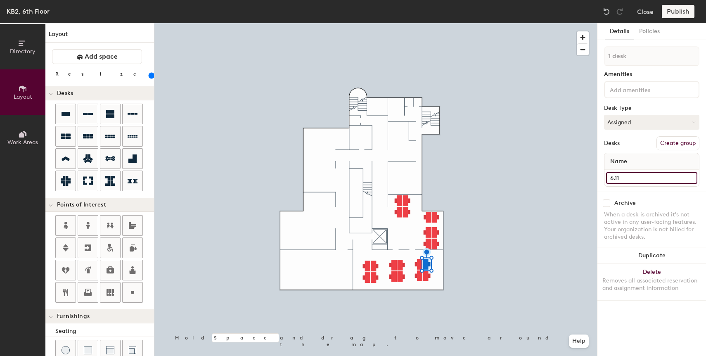
type input "6.11"
click at [654, 174] on input at bounding box center [651, 178] width 91 height 12
paste input "6.10"
type input "6.12"
click at [643, 177] on input at bounding box center [651, 178] width 91 height 12
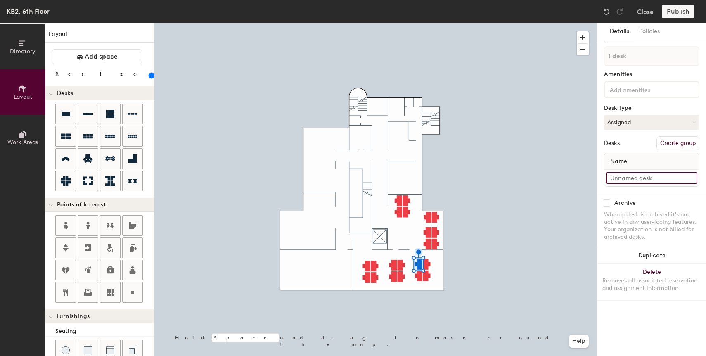
paste input "6.10"
type input "6.13"
click at [418, 23] on div at bounding box center [375, 23] width 442 height 0
click at [633, 178] on input at bounding box center [651, 178] width 91 height 12
paste input "6.10"
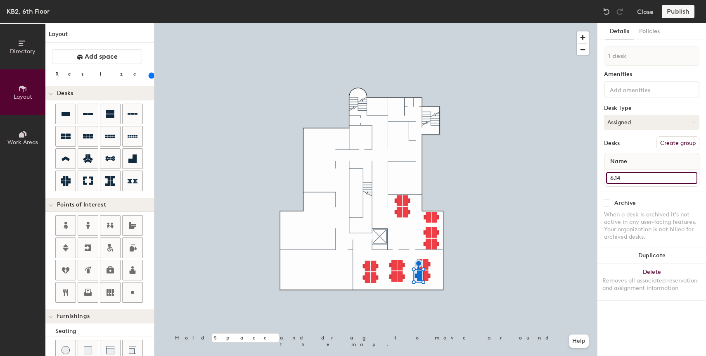
type input "6.14"
click at [629, 174] on input at bounding box center [651, 178] width 91 height 12
paste input "6.10"
type input "6.15"
click at [402, 23] on div at bounding box center [375, 23] width 442 height 0
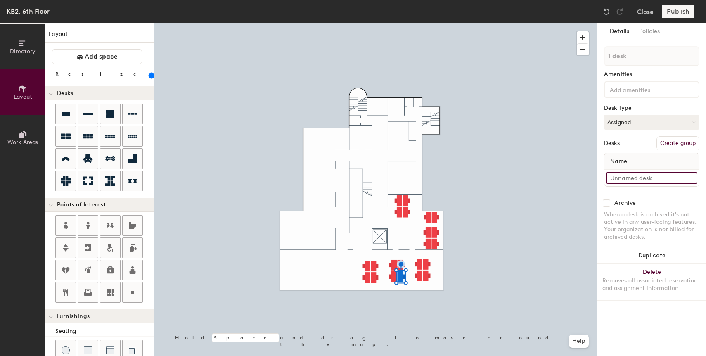
click at [634, 177] on input at bounding box center [651, 178] width 91 height 12
paste input "6.10"
type input "6.16"
click at [633, 172] on input at bounding box center [651, 178] width 91 height 12
paste input "6.10"
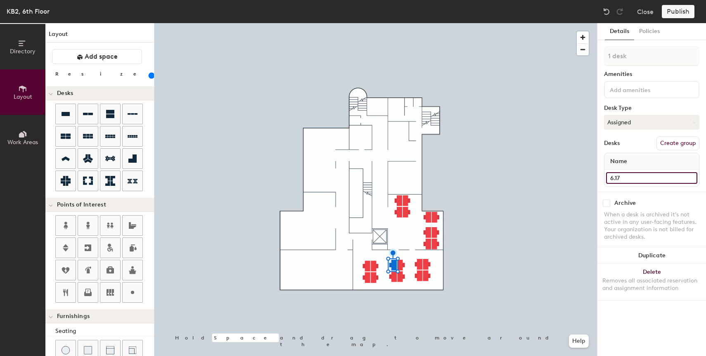
type input "6.17"
click at [623, 172] on div at bounding box center [651, 178] width 94 height 17
click at [624, 177] on input at bounding box center [651, 178] width 91 height 12
paste input "6.10"
type input "6.18"
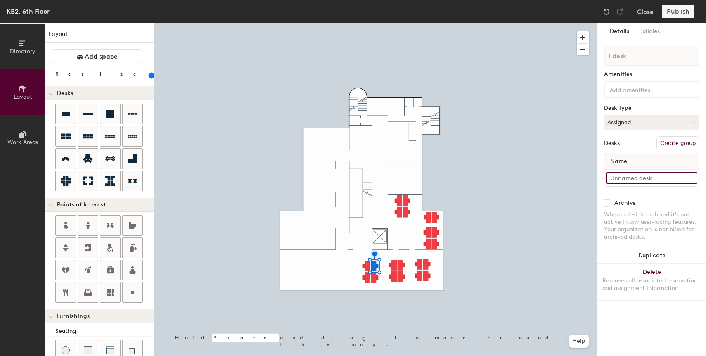
click at [629, 173] on input at bounding box center [651, 178] width 91 height 12
paste input "6.10"
type input "6.19"
click at [372, 23] on div at bounding box center [375, 23] width 442 height 0
click at [638, 180] on input at bounding box center [651, 178] width 91 height 12
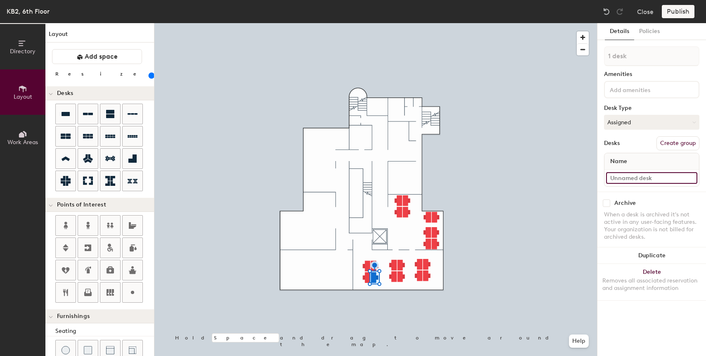
paste input "6.10"
click at [638, 180] on input "6.20" at bounding box center [651, 178] width 91 height 12
type input "6.20"
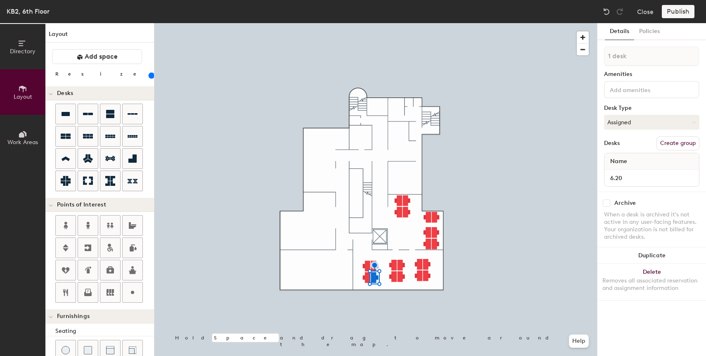
click at [363, 23] on div at bounding box center [375, 23] width 442 height 0
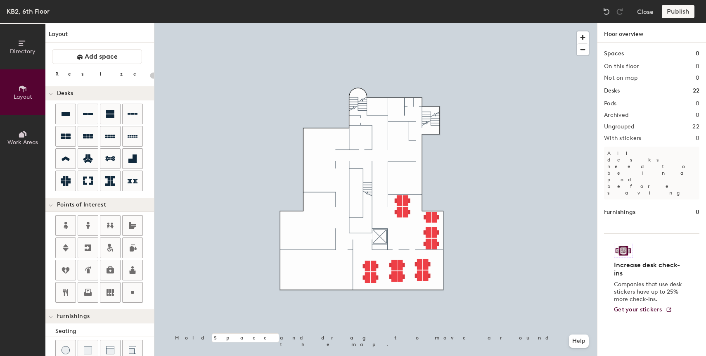
type input "160"
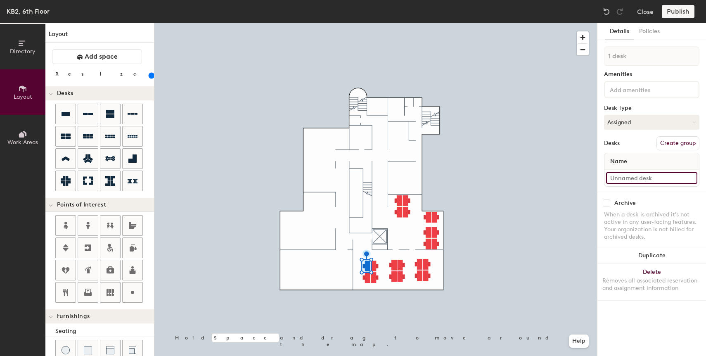
click at [652, 180] on input at bounding box center [651, 178] width 91 height 12
paste input "6.20"
type input "6.21"
click at [368, 23] on div at bounding box center [375, 23] width 442 height 0
click at [637, 180] on input at bounding box center [651, 178] width 91 height 12
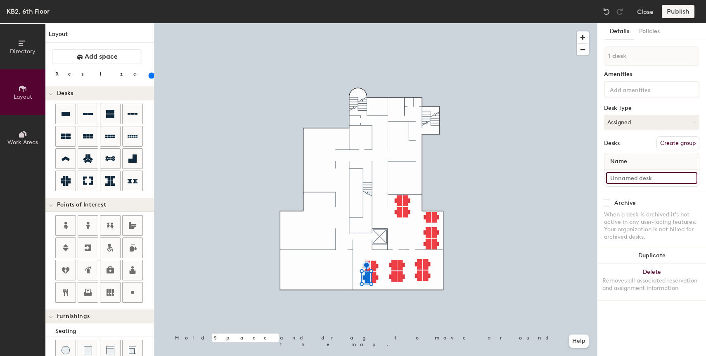
paste input "6.20"
type input "6.22"
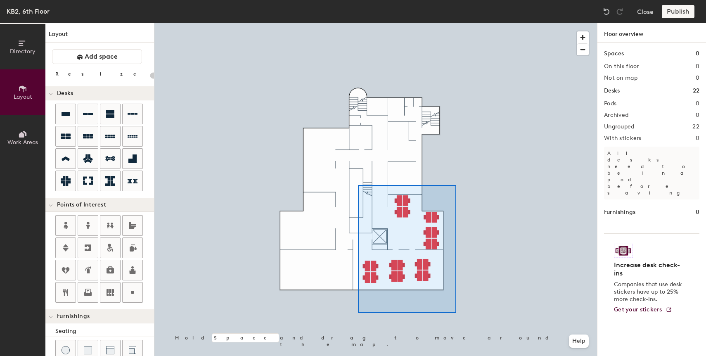
type input "160"
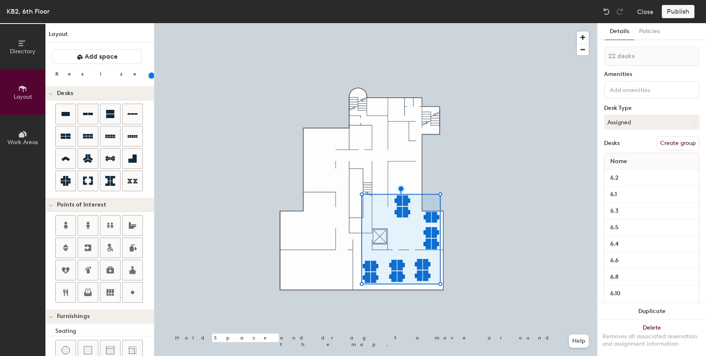
click at [677, 144] on button "Create group" at bounding box center [677, 143] width 43 height 14
click at [636, 58] on input "Pod 1" at bounding box center [651, 56] width 95 height 20
type input "č"
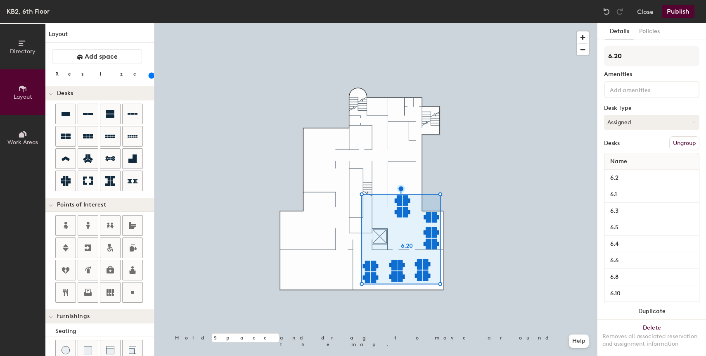
type input "6.20"
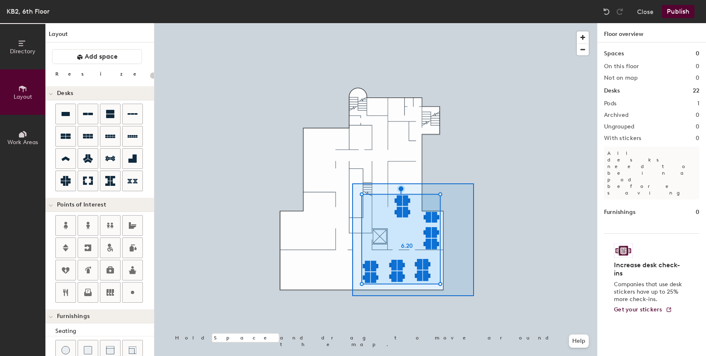
type input "160"
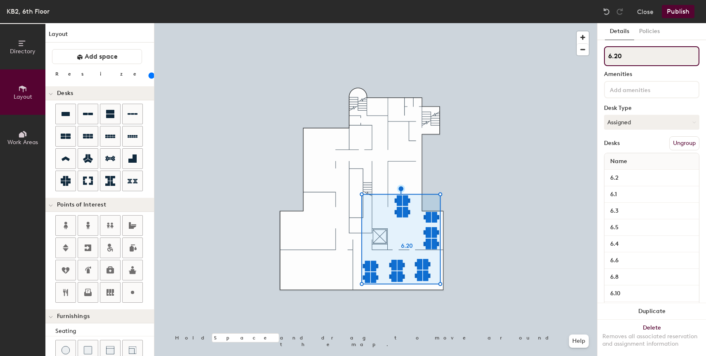
click at [633, 58] on input "6.20" at bounding box center [651, 56] width 95 height 20
paste input "Platform"
type input "Platform"
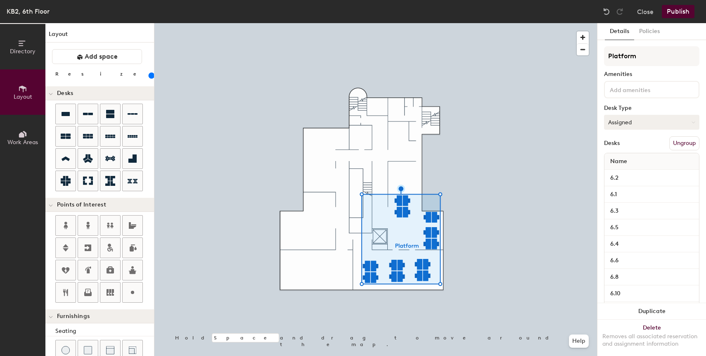
click at [635, 117] on button "Assigned" at bounding box center [651, 122] width 95 height 15
click at [635, 173] on div "Hoteled" at bounding box center [645, 172] width 83 height 12
click at [677, 14] on button "Publish" at bounding box center [677, 11] width 33 height 13
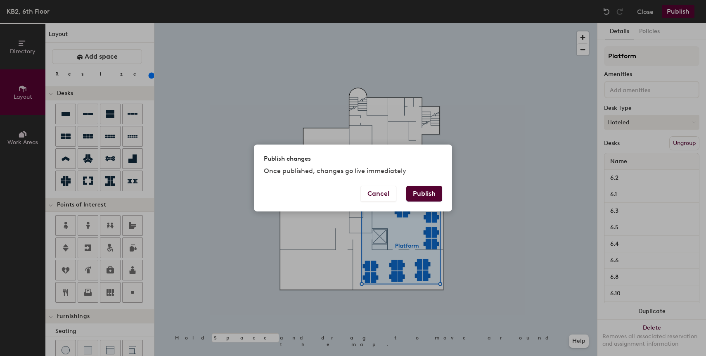
click at [432, 191] on button "Publish" at bounding box center [424, 194] width 36 height 16
type input "20"
